Goal: Task Accomplishment & Management: Manage account settings

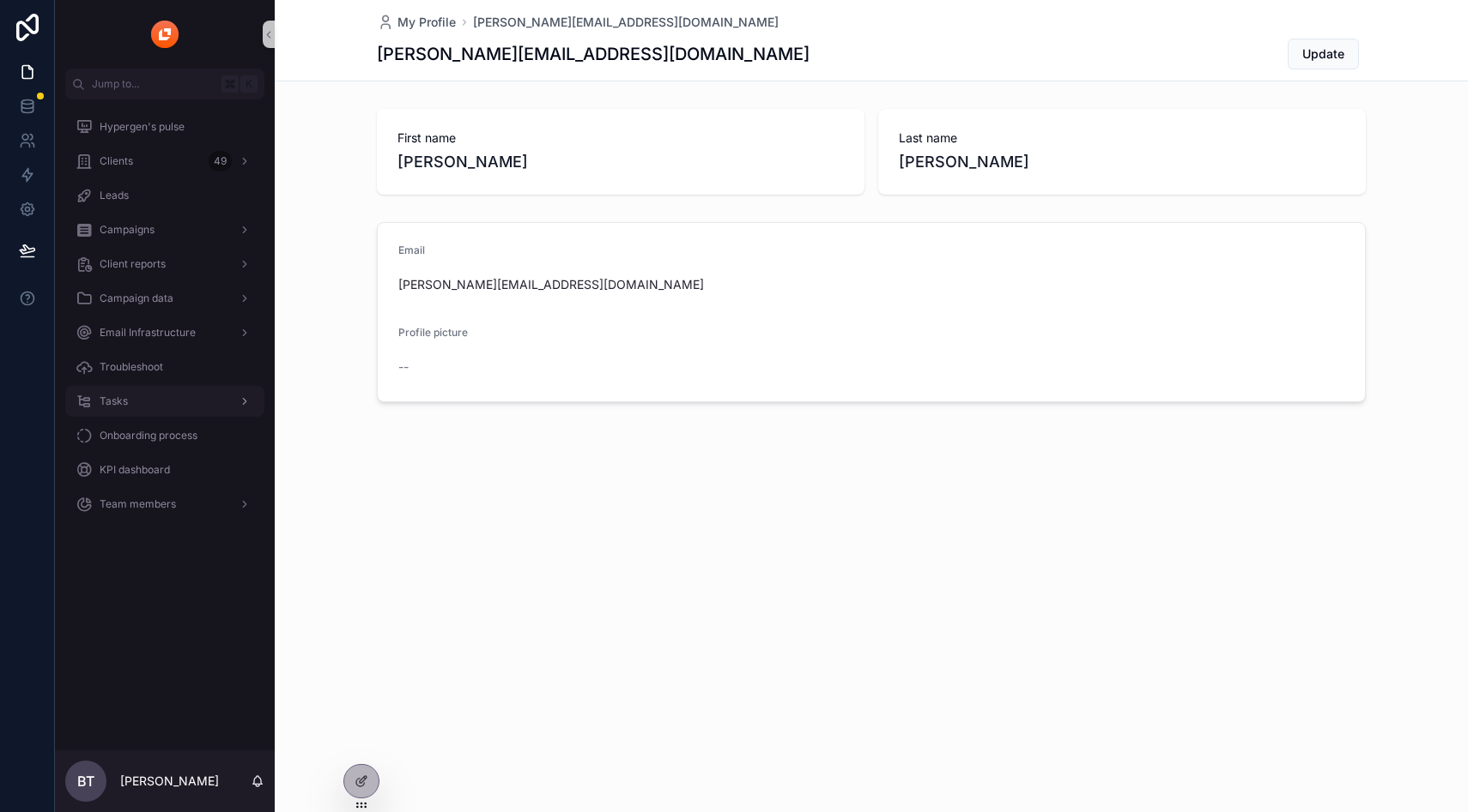
click at [136, 409] on div "Tasks" at bounding box center [164, 401] width 178 height 27
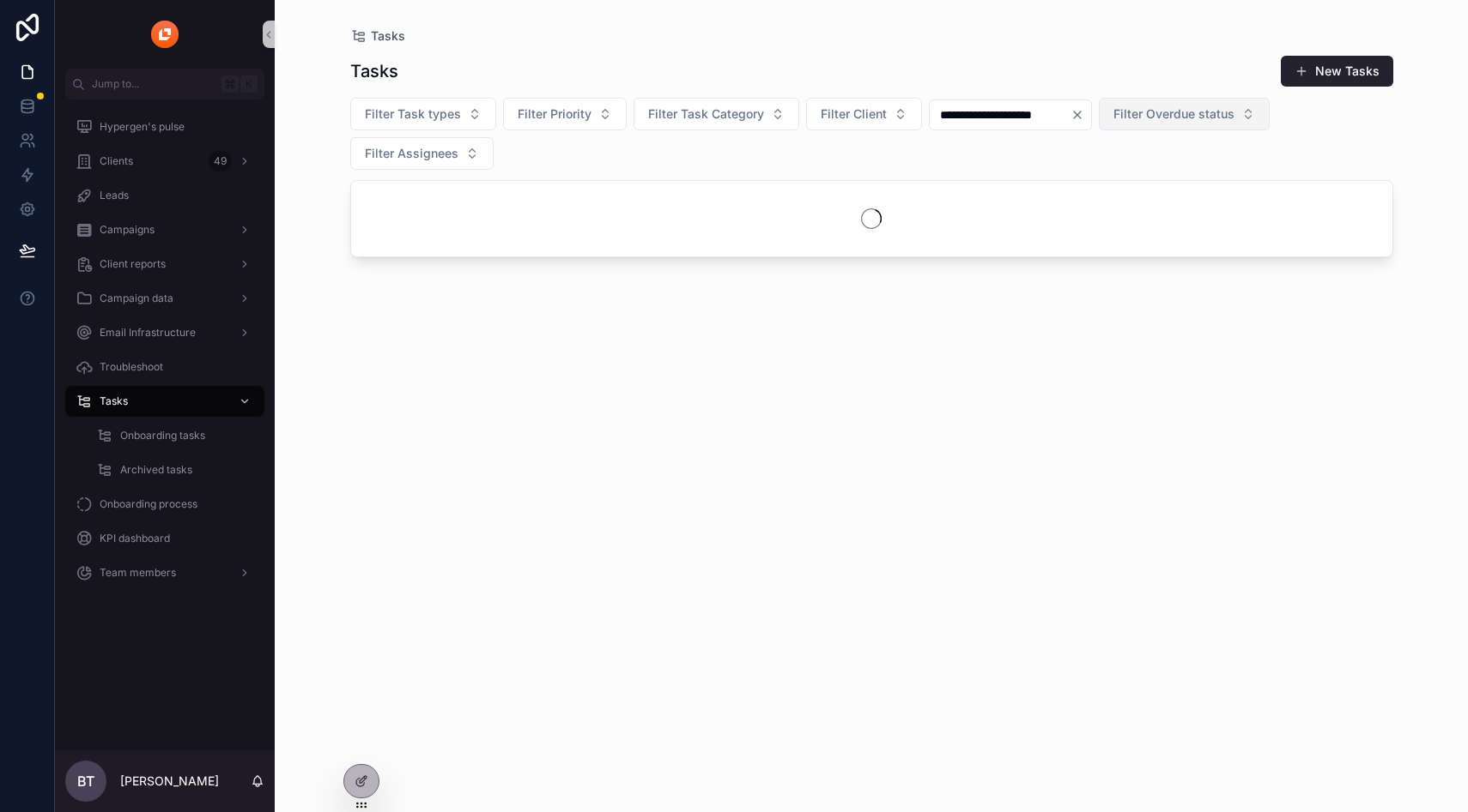
click at [1084, 115] on icon "Clear" at bounding box center [1077, 114] width 14 height 14
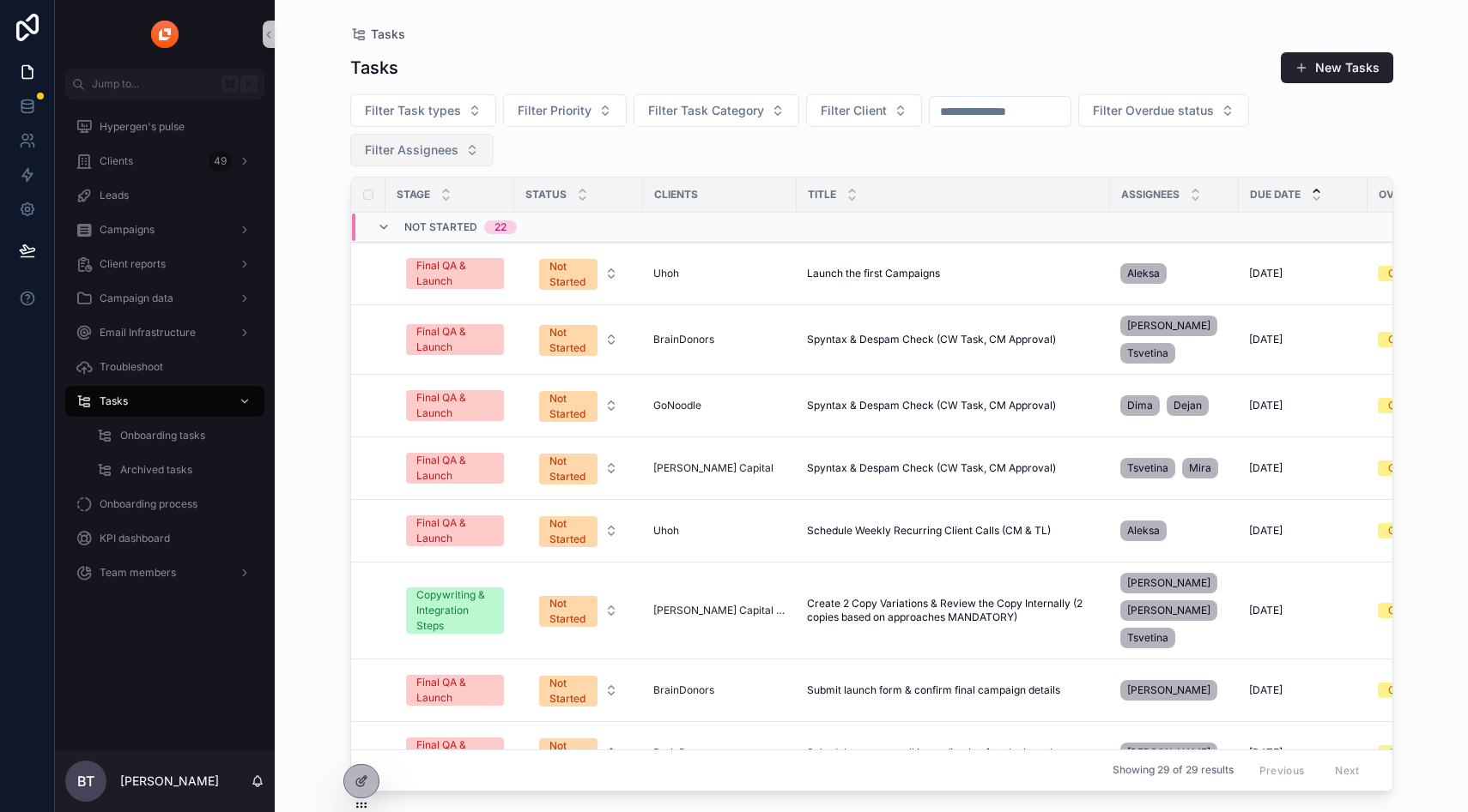
click at [417, 152] on span "Filter Assignees" at bounding box center [411, 149] width 93 height 17
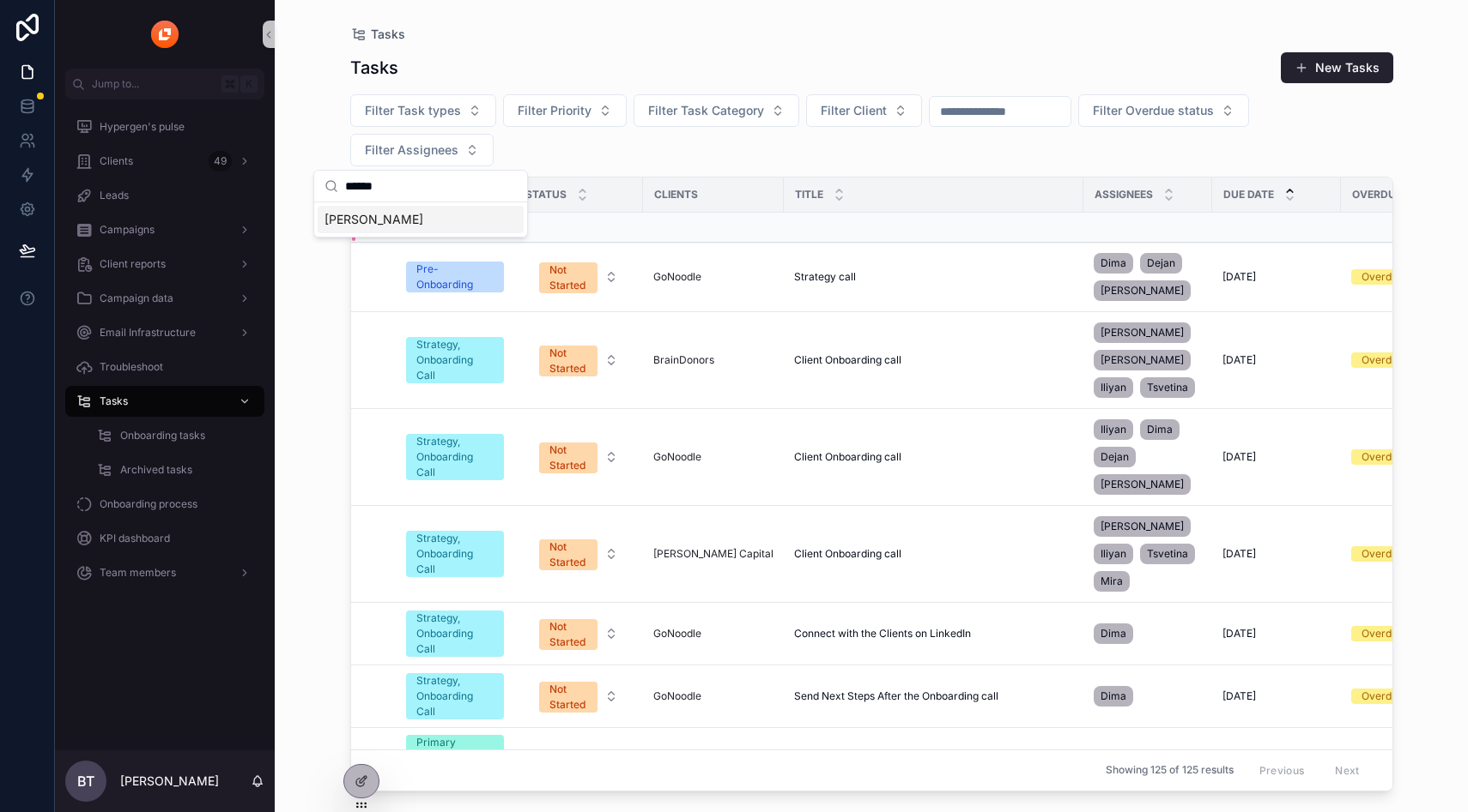
type input "******"
click at [398, 220] on div "[PERSON_NAME]" at bounding box center [420, 219] width 206 height 27
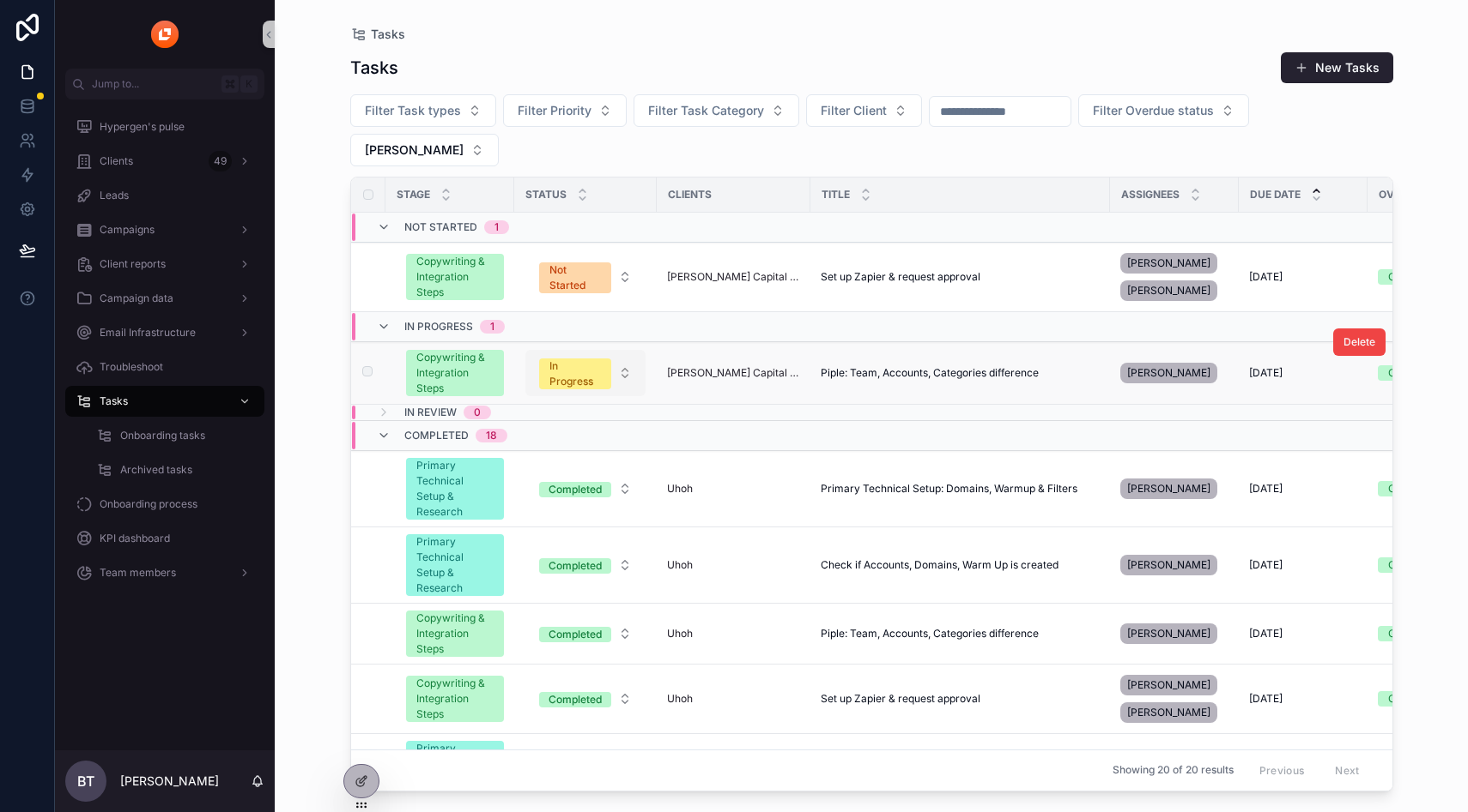
click at [566, 358] on div "In Progress" at bounding box center [575, 374] width 52 height 31
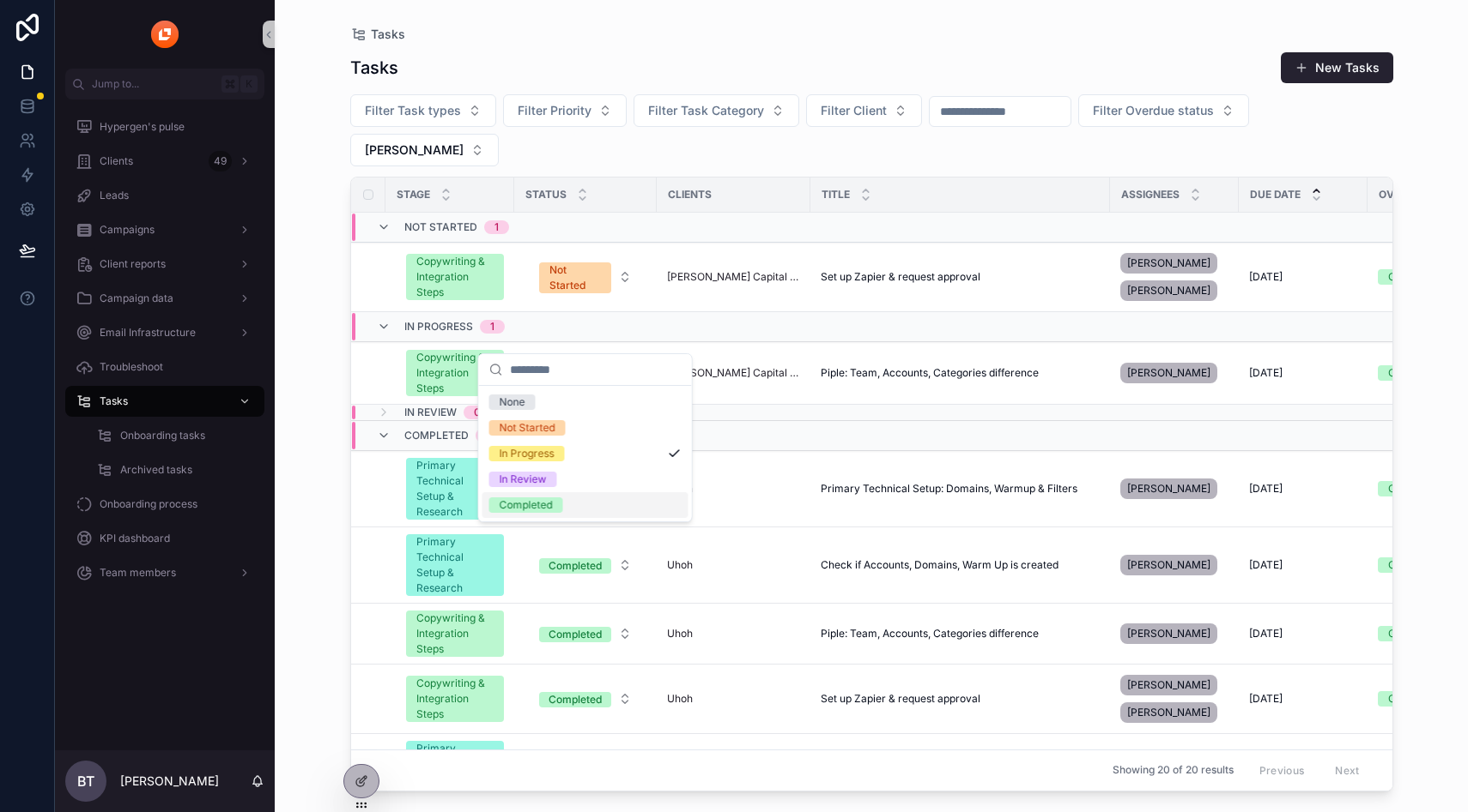
click at [536, 501] on div "Completed" at bounding box center [526, 505] width 53 height 15
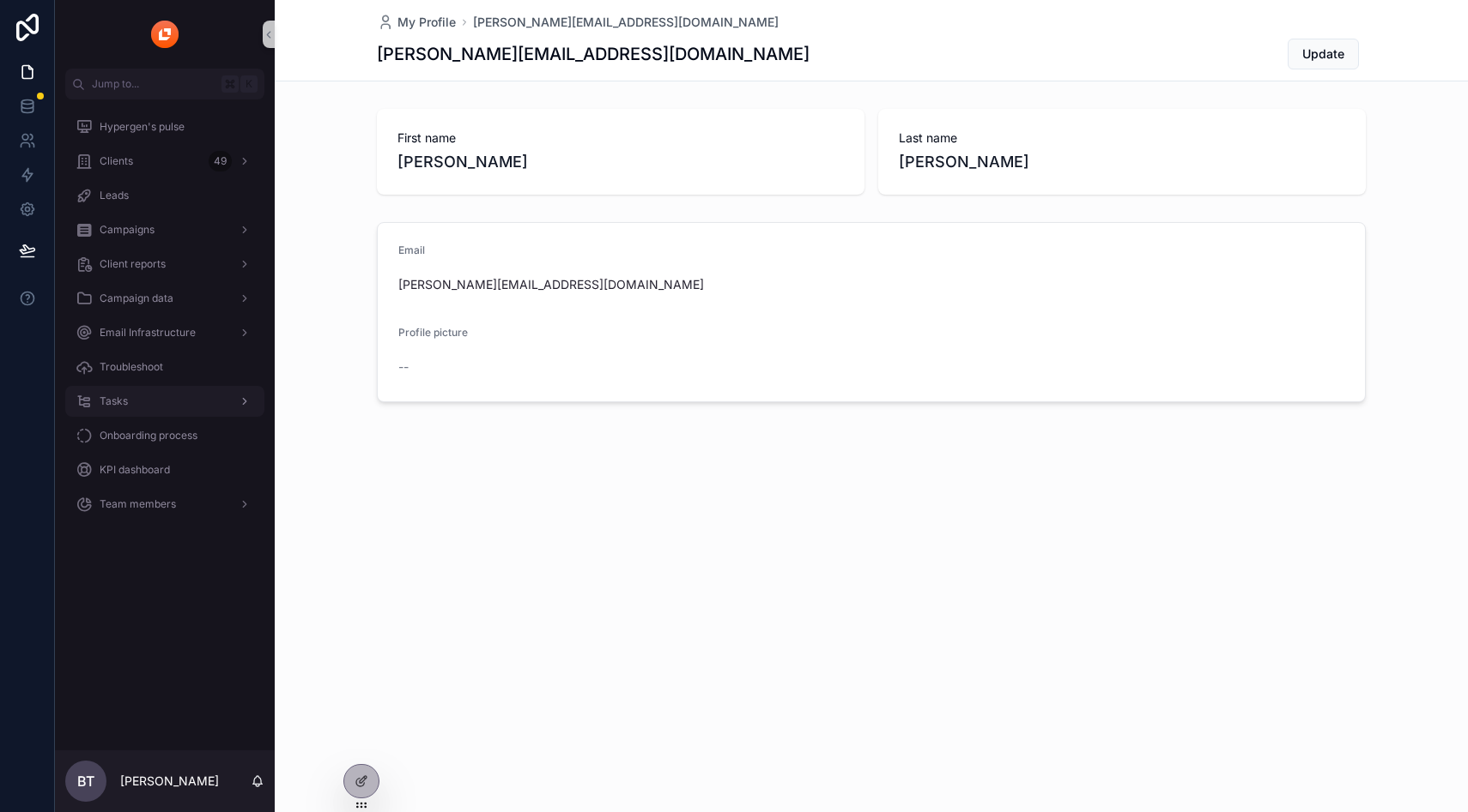
click at [97, 403] on div "Tasks" at bounding box center [164, 401] width 178 height 27
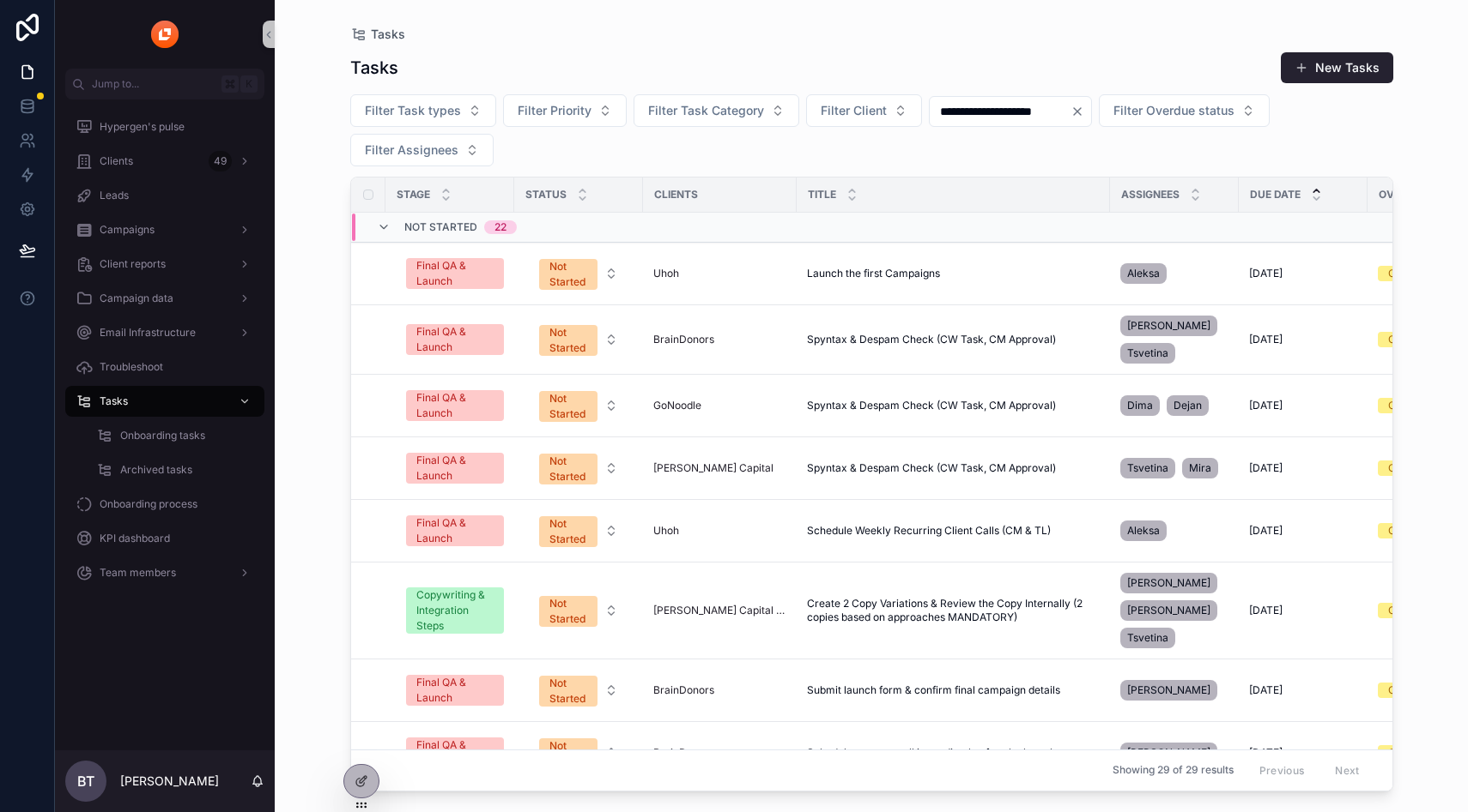
click at [1084, 111] on icon "Clear" at bounding box center [1077, 111] width 14 height 14
click at [393, 152] on span "Filter Assignees" at bounding box center [411, 149] width 93 height 17
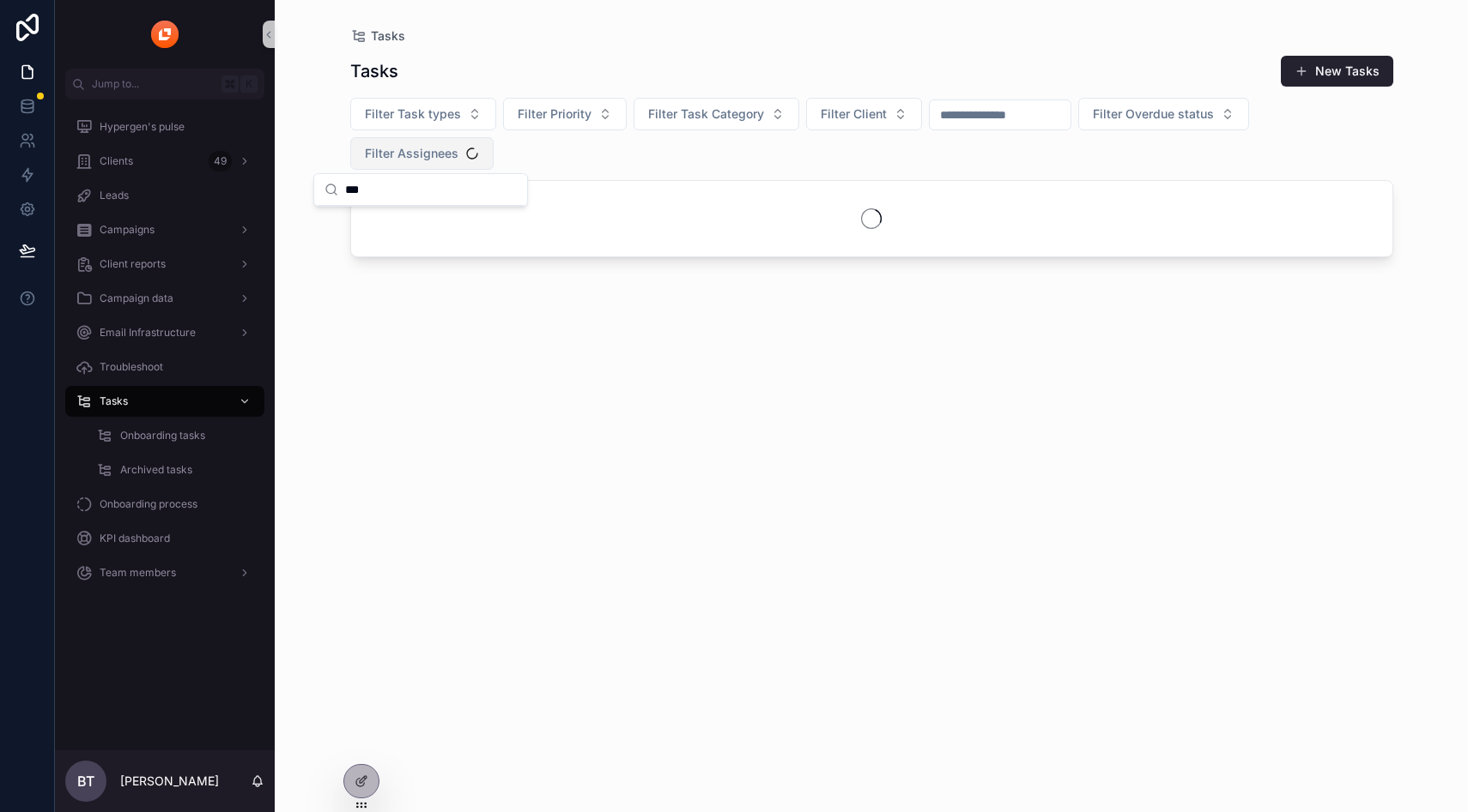
type input "****"
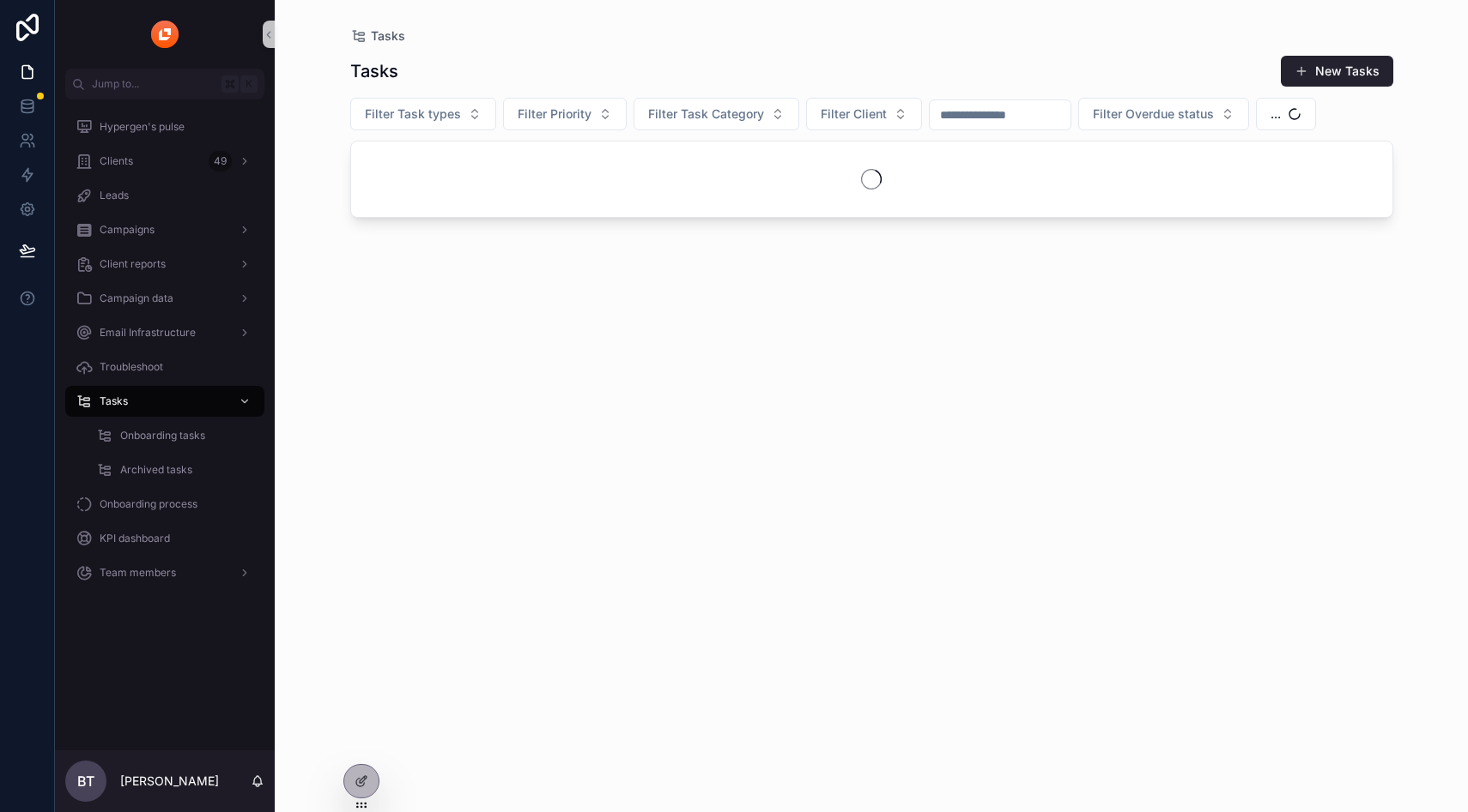
click at [1000, 47] on div "Tasks New Tasks Filter Task types Filter Priority Filter Task Category Filter C…" at bounding box center [871, 417] width 1042 height 747
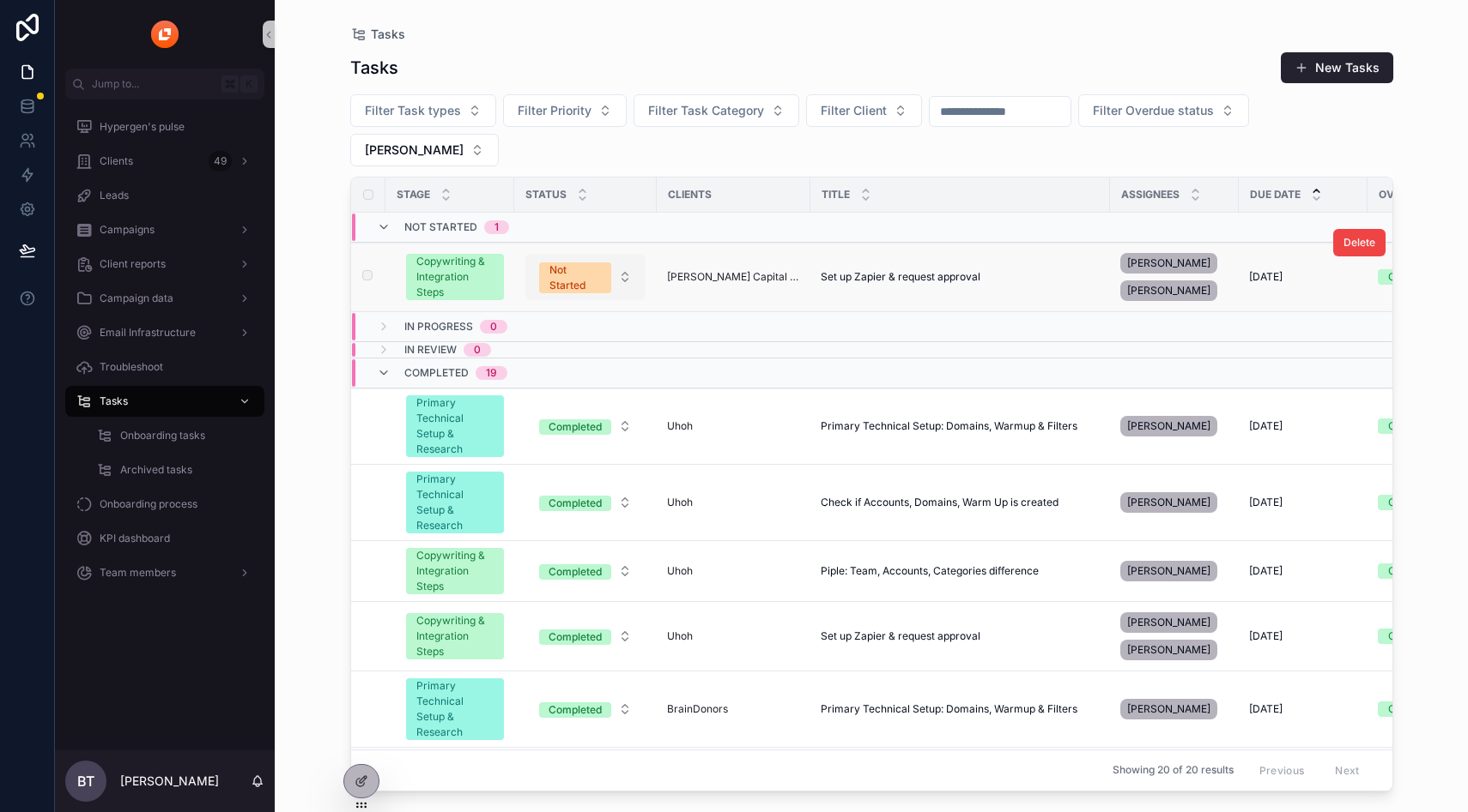
click at [587, 263] on div "Not Started" at bounding box center [575, 278] width 52 height 31
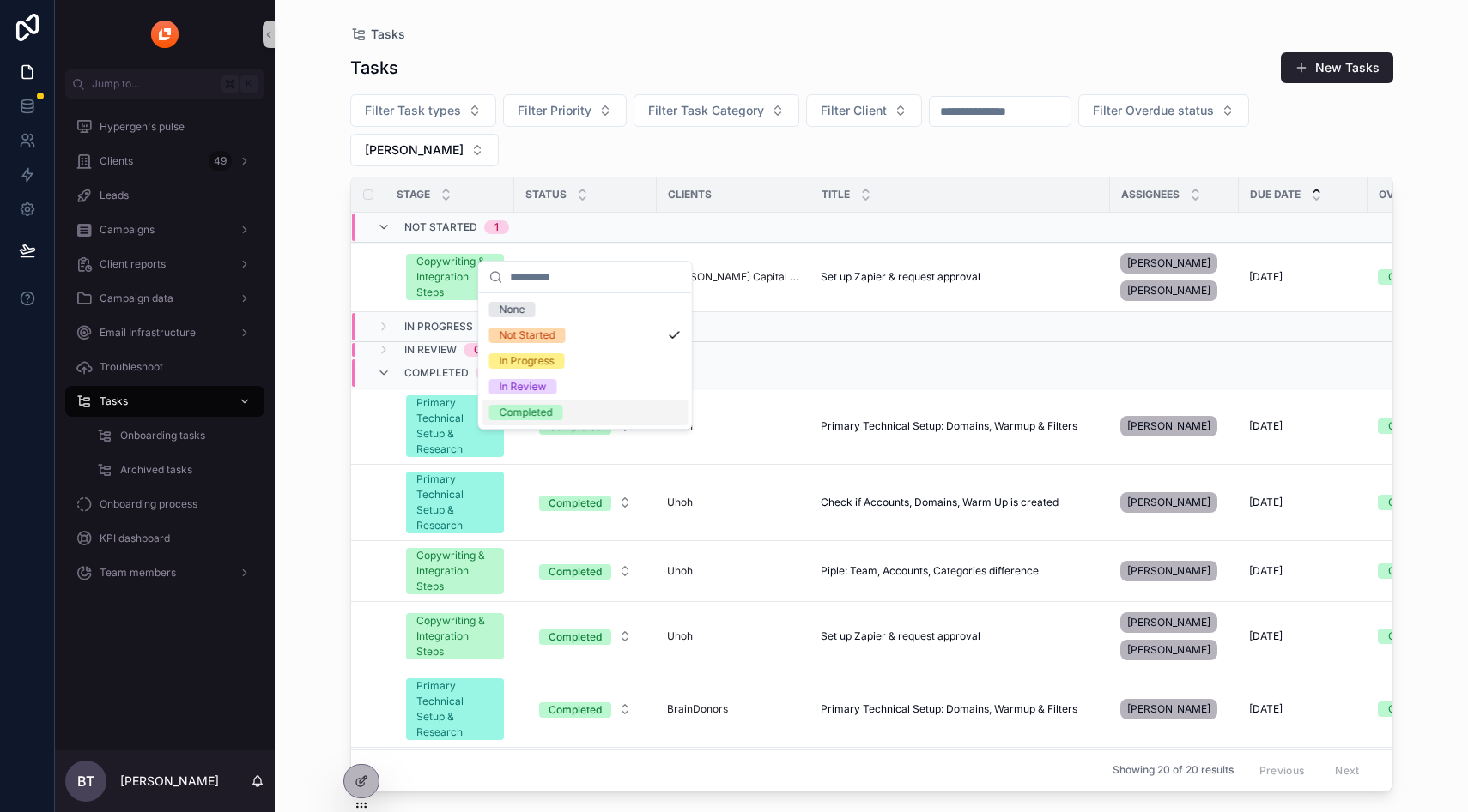
click at [547, 417] on div "Completed" at bounding box center [526, 412] width 53 height 15
